Goal: Find specific page/section: Find specific page/section

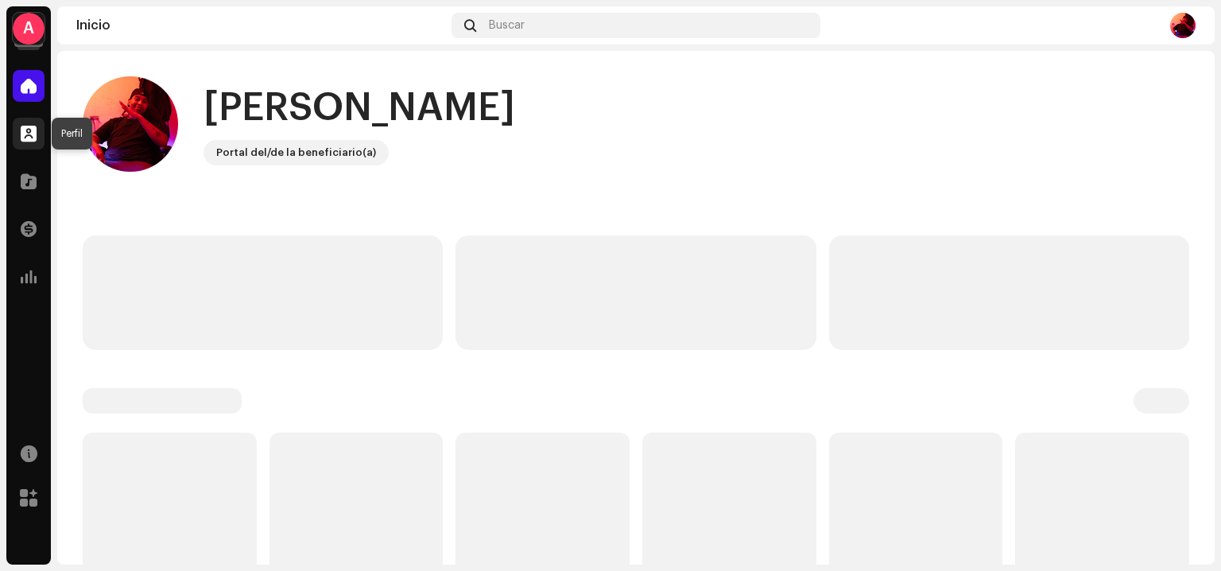
click at [22, 122] on div at bounding box center [29, 134] width 32 height 32
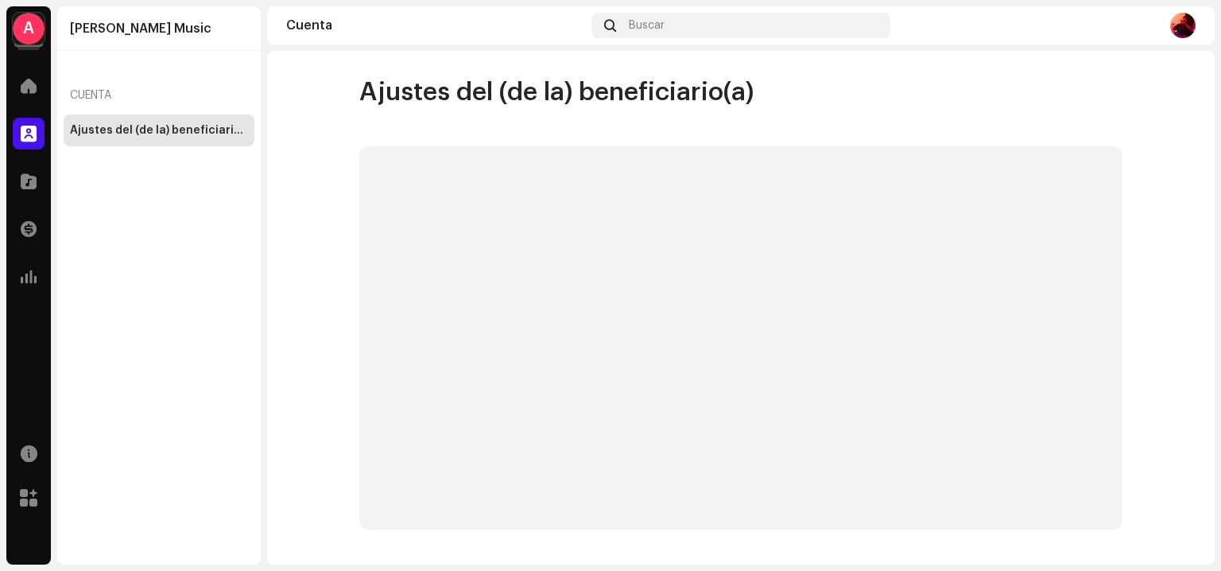
click at [25, 26] on div "A" at bounding box center [29, 29] width 32 height 32
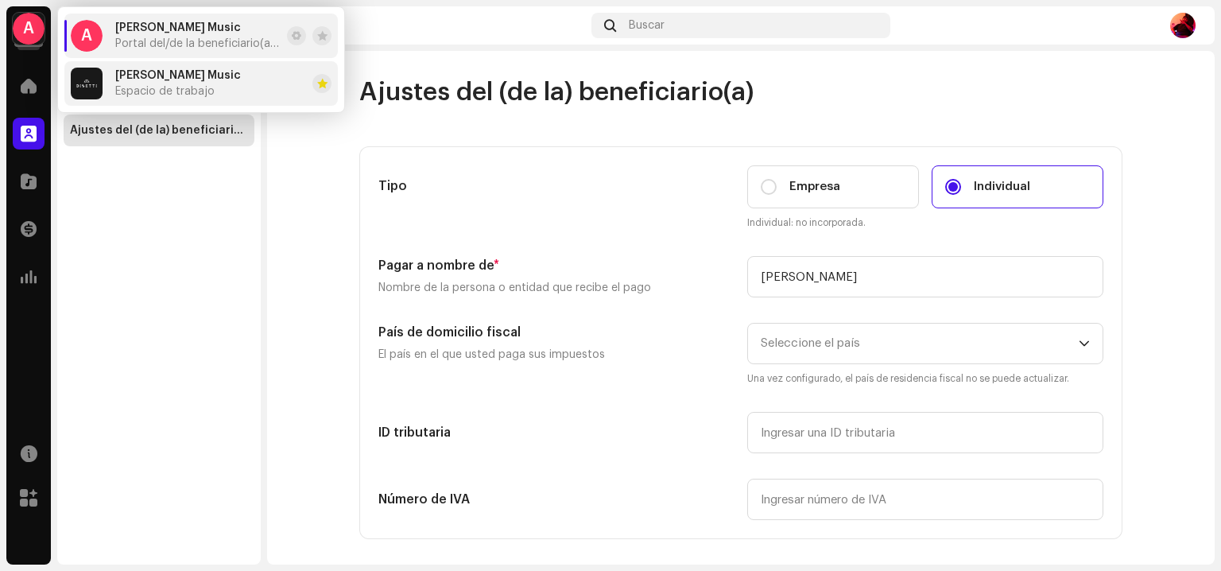
click at [111, 79] on div "[PERSON_NAME] Music Espacio de trabajo" at bounding box center [156, 84] width 170 height 32
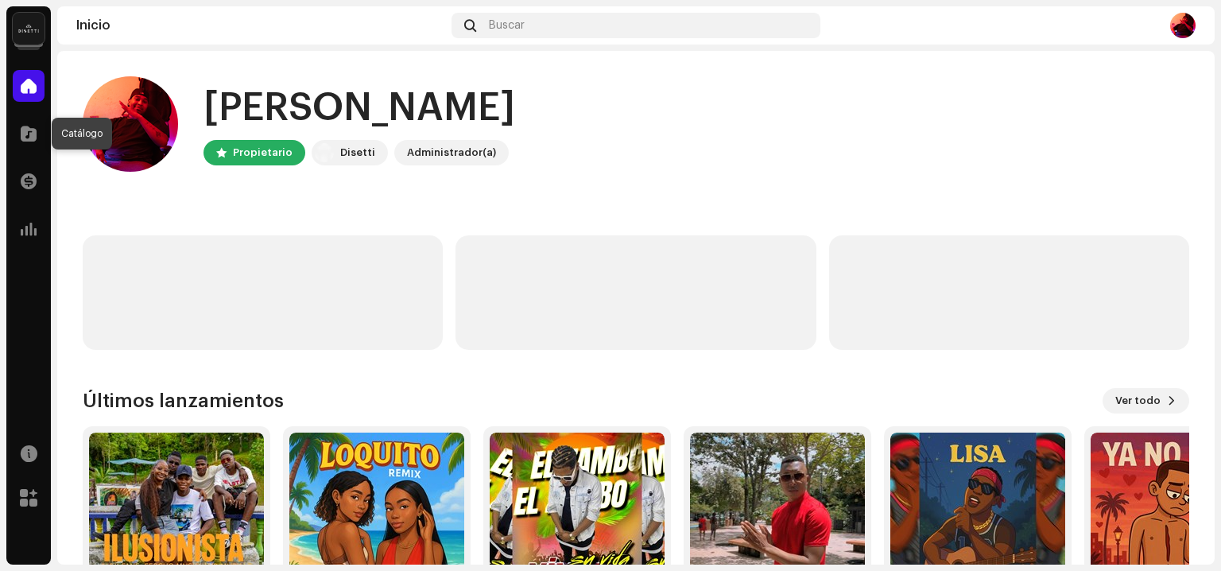
click at [27, 134] on span at bounding box center [29, 133] width 16 height 13
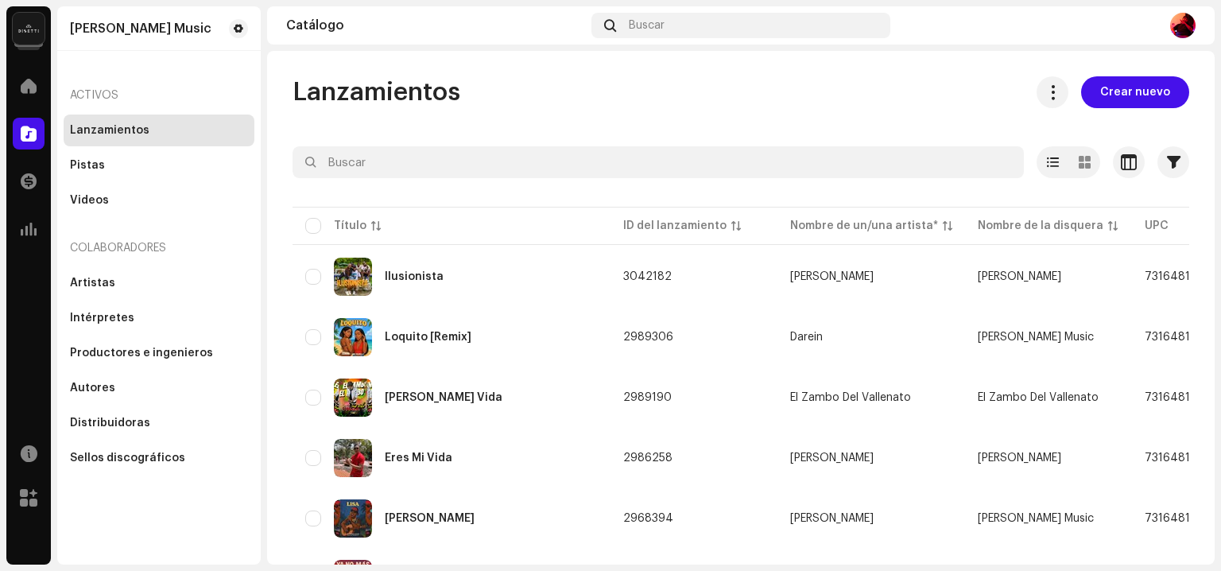
scroll to position [52, 0]
